Goal: Book appointment/travel/reservation

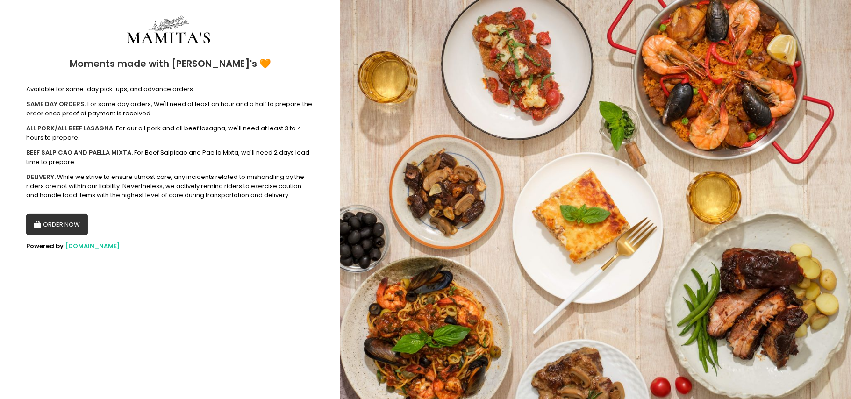
click at [60, 226] on button "ORDER NOW" at bounding box center [57, 224] width 62 height 22
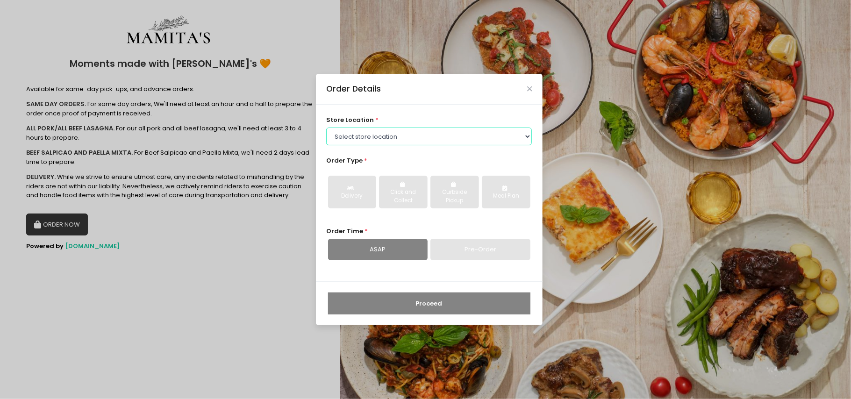
click at [430, 139] on select "Select store location Mamitas PH - [GEOGRAPHIC_DATA] Mamitas PH - [GEOGRAPHIC_D…" at bounding box center [429, 137] width 206 height 18
select select "6602978951b8268a02d72b28"
click at [326, 128] on select "Select store location Mamitas PH - [GEOGRAPHIC_DATA] Mamitas PH - [GEOGRAPHIC_D…" at bounding box center [429, 137] width 206 height 18
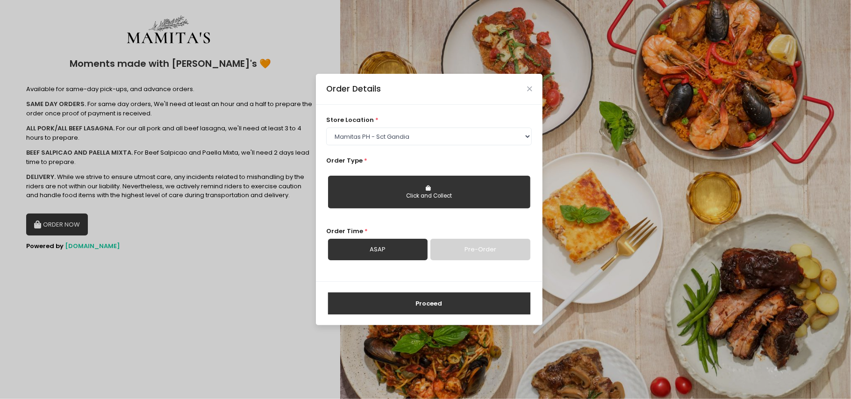
click at [372, 189] on button "Click and Collect" at bounding box center [429, 192] width 202 height 33
click at [483, 257] on link "Pre-Order" at bounding box center [479, 249] width 99 height 21
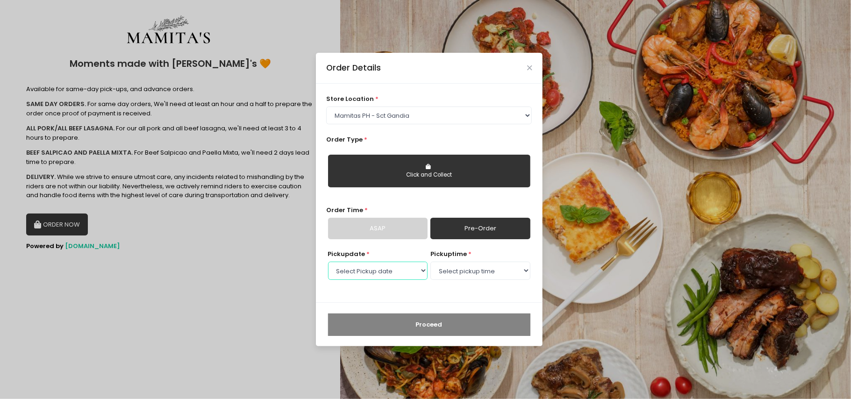
click at [388, 268] on select "Select Pickup date [DATE] [DATE] [DATE] [DATE] [DATE] [DATE] [DATE] [DATE] [DAT…" at bounding box center [377, 271] width 99 height 18
drag, startPoint x: 404, startPoint y: 272, endPoint x: 401, endPoint y: 264, distance: 8.2
click at [404, 272] on select "Select Pickup date [DATE] [DATE] [DATE] [DATE] [DATE] [DATE] [DATE] [DATE] [DAT…" at bounding box center [377, 271] width 99 height 18
select select "2025-11-01"
click at [328, 262] on select "Select Pickup date [DATE] [DATE] [DATE] [DATE] [DATE] [DATE] [DATE] [DATE] [DAT…" at bounding box center [377, 271] width 99 height 18
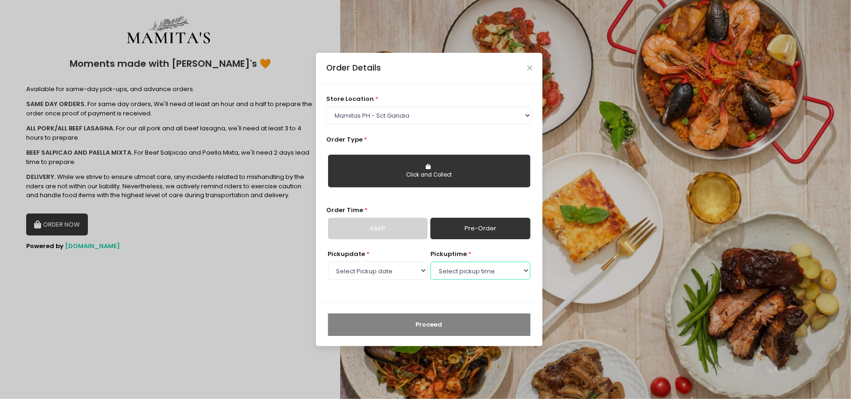
click at [492, 276] on select "Select pickup time 09:00 AM - 09:30 AM 09:30 AM - 10:00 AM 10:00 AM - 10:30 AM …" at bounding box center [479, 271] width 99 height 18
select select "09:30"
click at [430, 262] on select "Select pickup time 09:00 AM - 09:30 AM 09:30 AM - 10:00 AM 10:00 AM - 10:30 AM …" at bounding box center [479, 271] width 99 height 18
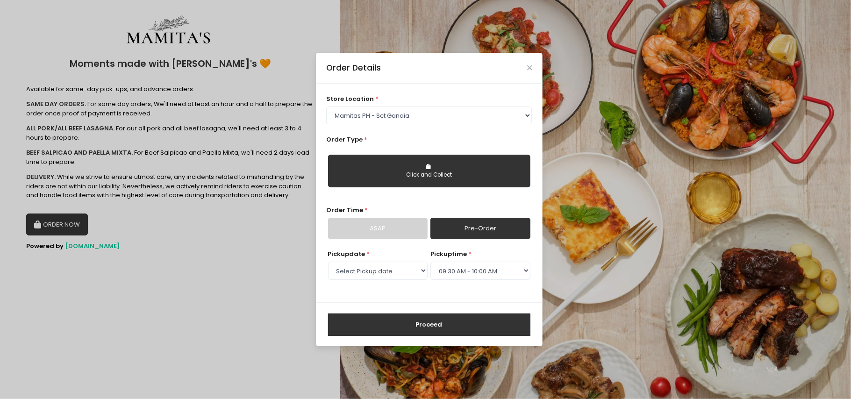
click at [407, 329] on button "Proceed" at bounding box center [429, 324] width 202 height 22
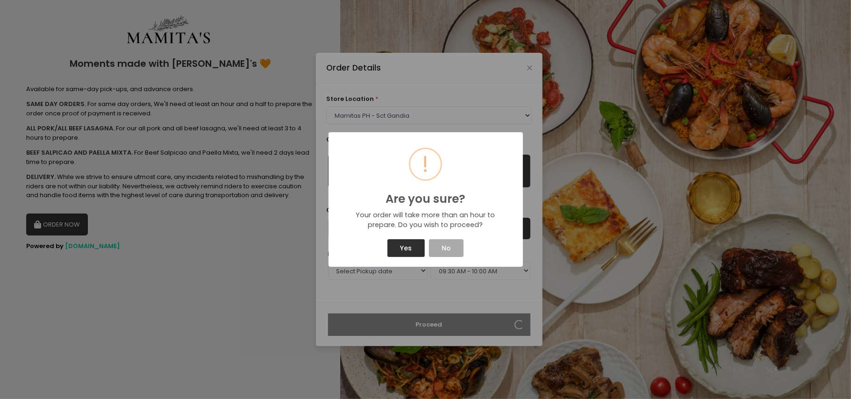
click at [410, 249] on button "Yes" at bounding box center [405, 248] width 37 height 18
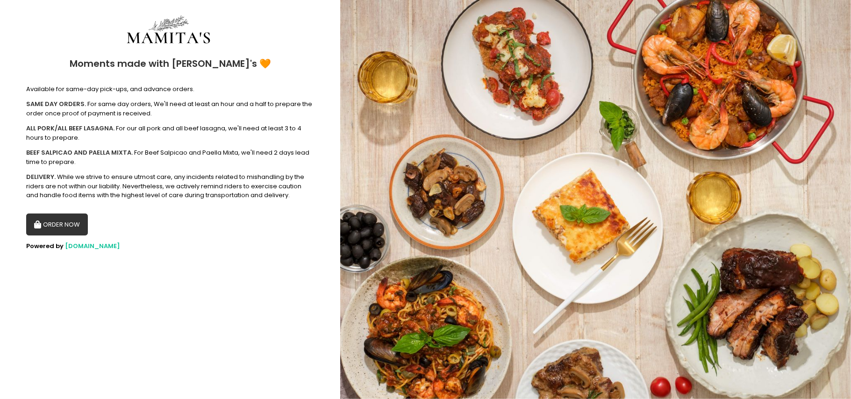
click at [50, 220] on button "ORDER NOW" at bounding box center [57, 224] width 62 height 22
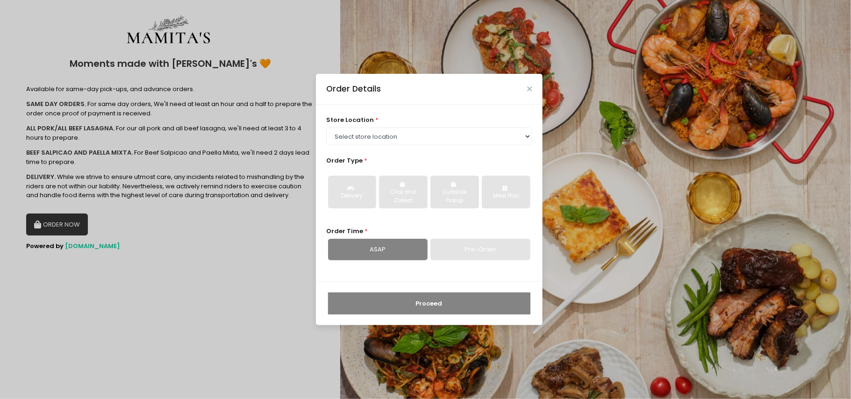
click at [402, 253] on div "ASAP" at bounding box center [377, 249] width 99 height 21
click at [410, 142] on select "Select store location Mamitas PH - [GEOGRAPHIC_DATA] Mamitas PH - [GEOGRAPHIC_D…" at bounding box center [429, 137] width 206 height 18
select select "6602978951b8268a02d72b28"
click at [326, 128] on select "Select store location Mamitas PH - [GEOGRAPHIC_DATA] Mamitas PH - [GEOGRAPHIC_D…" at bounding box center [429, 137] width 206 height 18
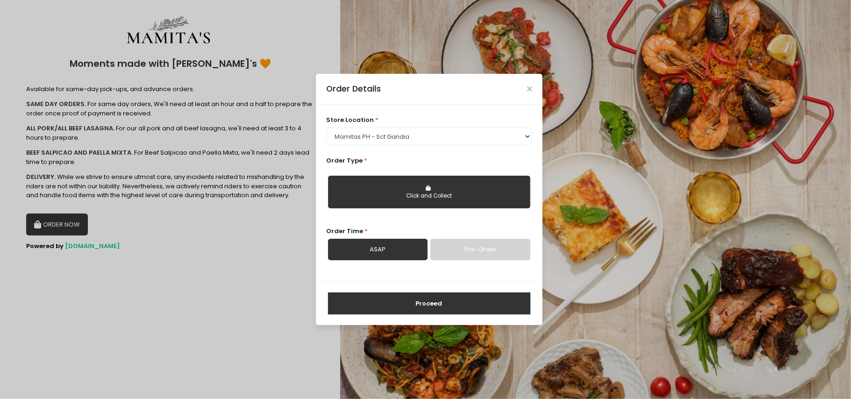
click at [473, 255] on link "Pre-Order" at bounding box center [479, 249] width 99 height 21
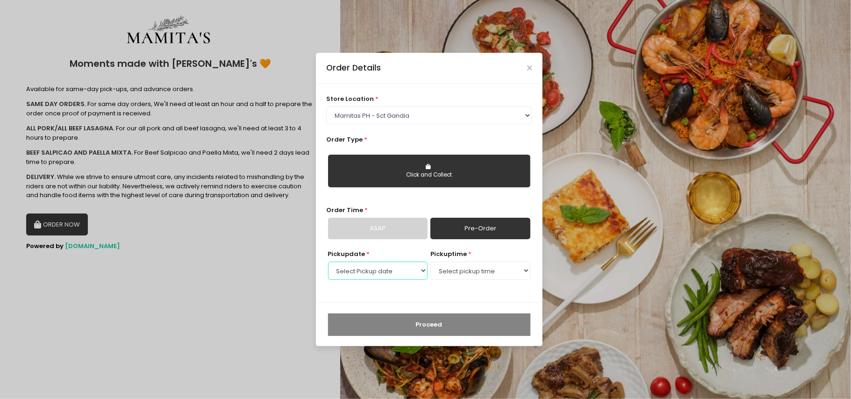
click at [404, 266] on select "Select Pickup date [DATE] [DATE] [DATE] [DATE] [DATE] [DATE] [DATE] [DATE] [DAT…" at bounding box center [377, 271] width 99 height 18
select select "[DATE]"
click at [328, 262] on select "Select Pickup date [DATE] [DATE] [DATE] [DATE] [DATE] [DATE] [DATE] [DATE] [DAT…" at bounding box center [377, 271] width 99 height 18
click at [475, 268] on select "Select pickup time 09:00 AM - 09:30 AM 09:30 AM - 10:00 AM 10:00 AM - 10:30 AM …" at bounding box center [479, 271] width 99 height 18
click at [430, 262] on select "Select pickup time 09:00 AM - 09:30 AM 09:30 AM - 10:00 AM 10:00 AM - 10:30 AM …" at bounding box center [479, 271] width 99 height 18
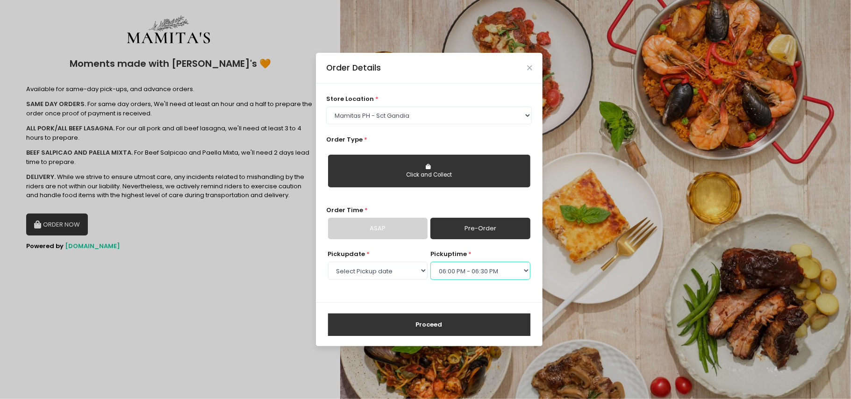
click at [472, 266] on select "Select pickup time 09:00 AM - 09:30 AM 09:30 AM - 10:00 AM 10:00 AM - 10:30 AM …" at bounding box center [479, 271] width 99 height 18
select select "13:00"
click at [430, 262] on select "Select pickup time 09:00 AM - 09:30 AM 09:30 AM - 10:00 AM 10:00 AM - 10:30 AM …" at bounding box center [479, 271] width 99 height 18
click at [398, 327] on button "Proceed" at bounding box center [429, 324] width 202 height 22
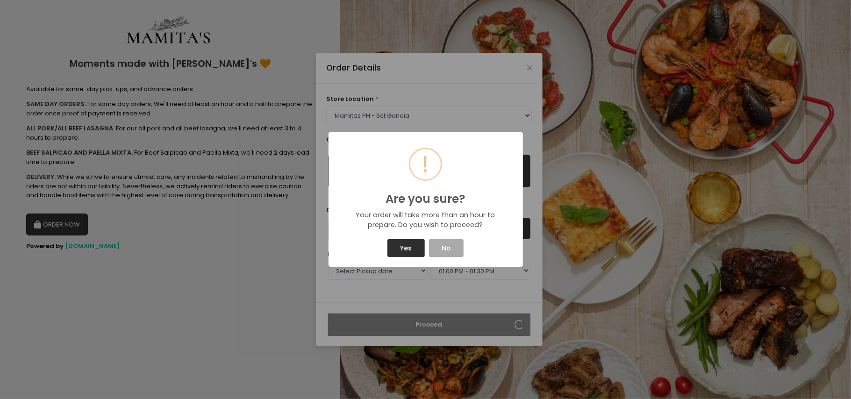
click at [406, 249] on button "Yes" at bounding box center [405, 248] width 37 height 18
